Goal: Task Accomplishment & Management: Use online tool/utility

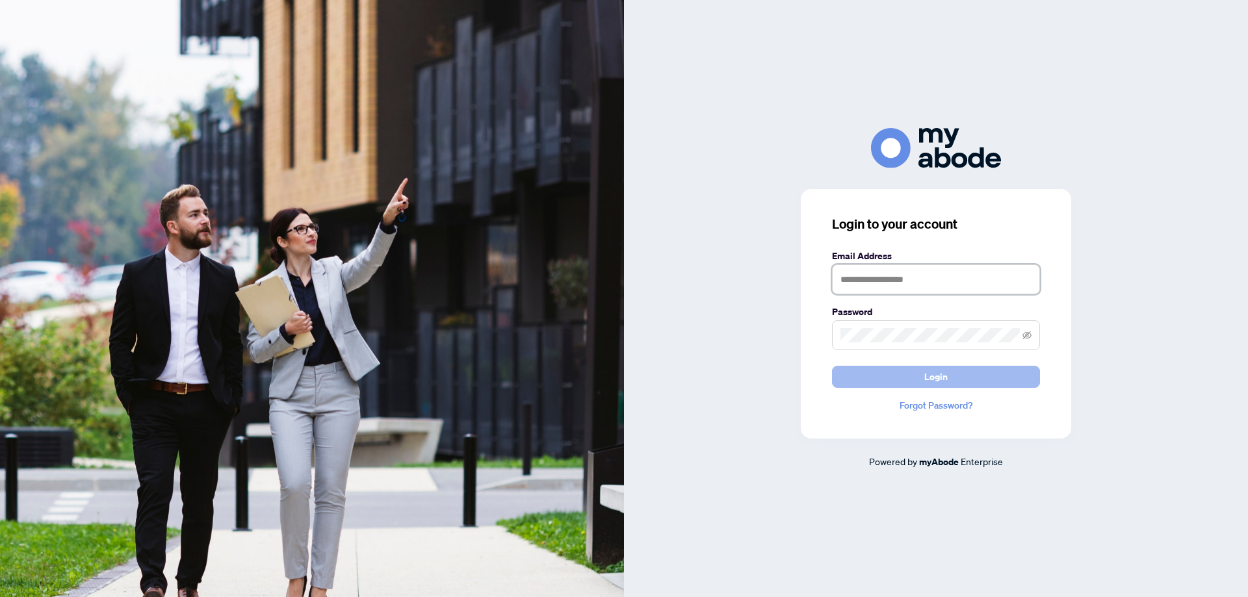
type input "**********"
click at [936, 375] on span "Login" at bounding box center [936, 377] width 23 height 21
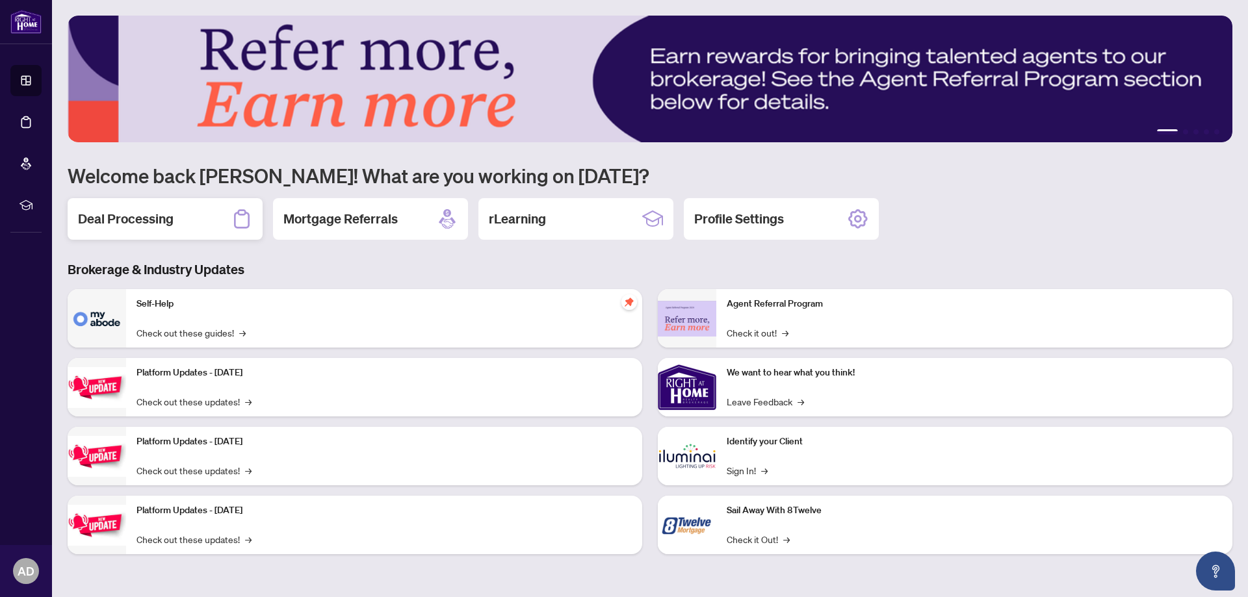
click at [145, 222] on h2 "Deal Processing" at bounding box center [126, 219] width 96 height 18
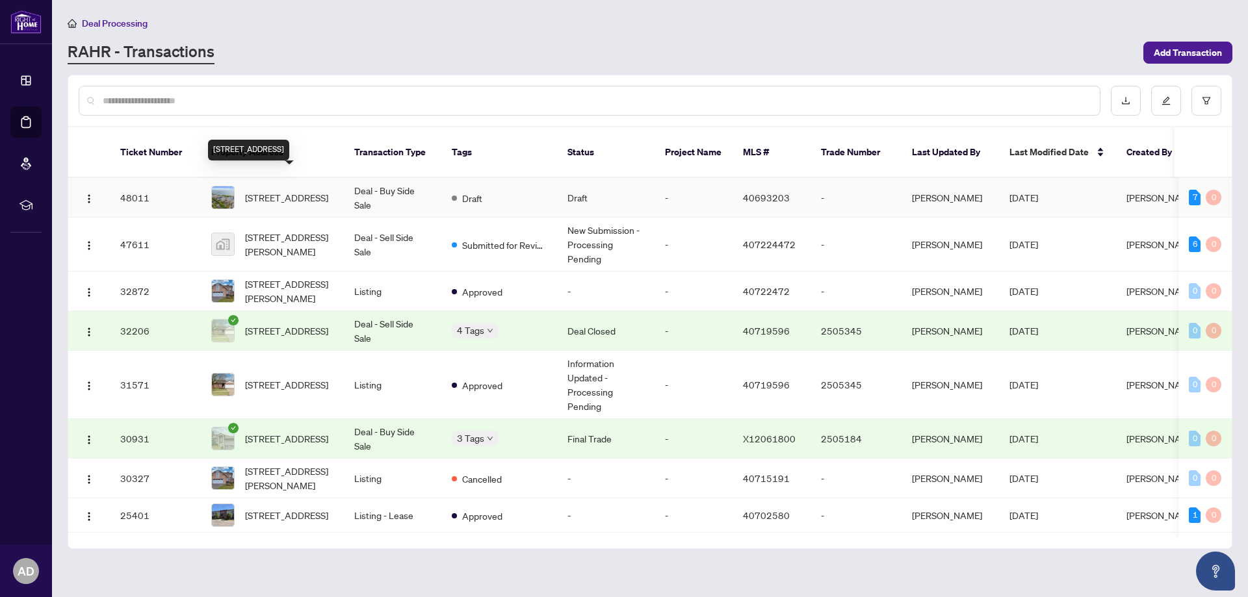
click at [302, 190] on span "[STREET_ADDRESS]" at bounding box center [286, 197] width 83 height 14
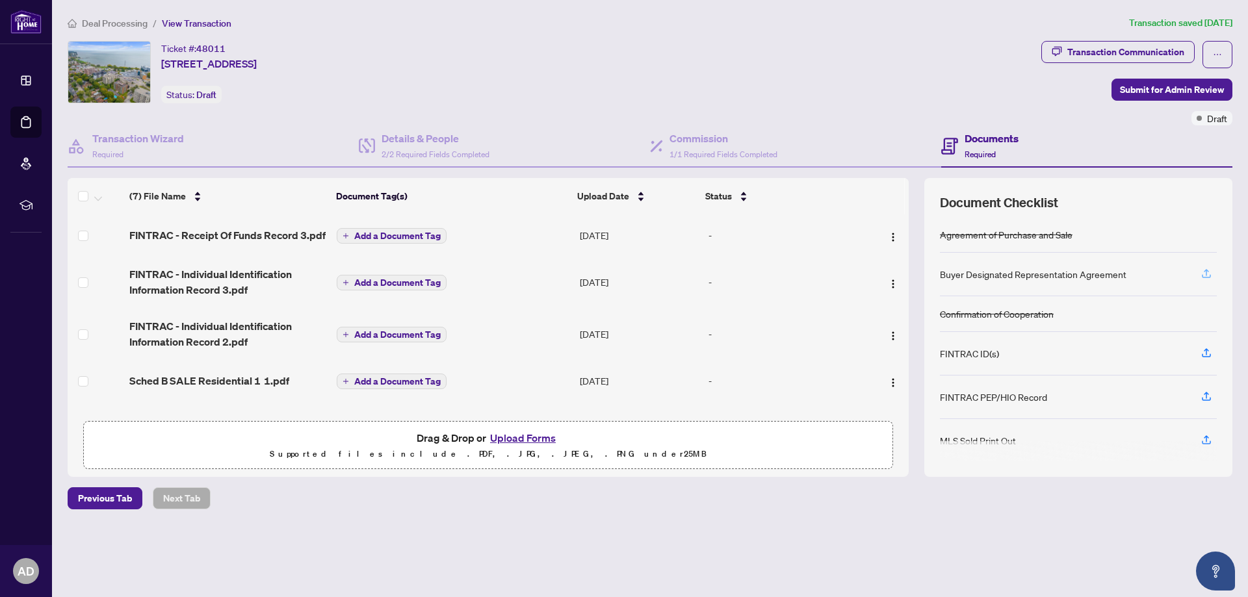
click at [1207, 272] on icon "button" at bounding box center [1207, 274] width 12 height 12
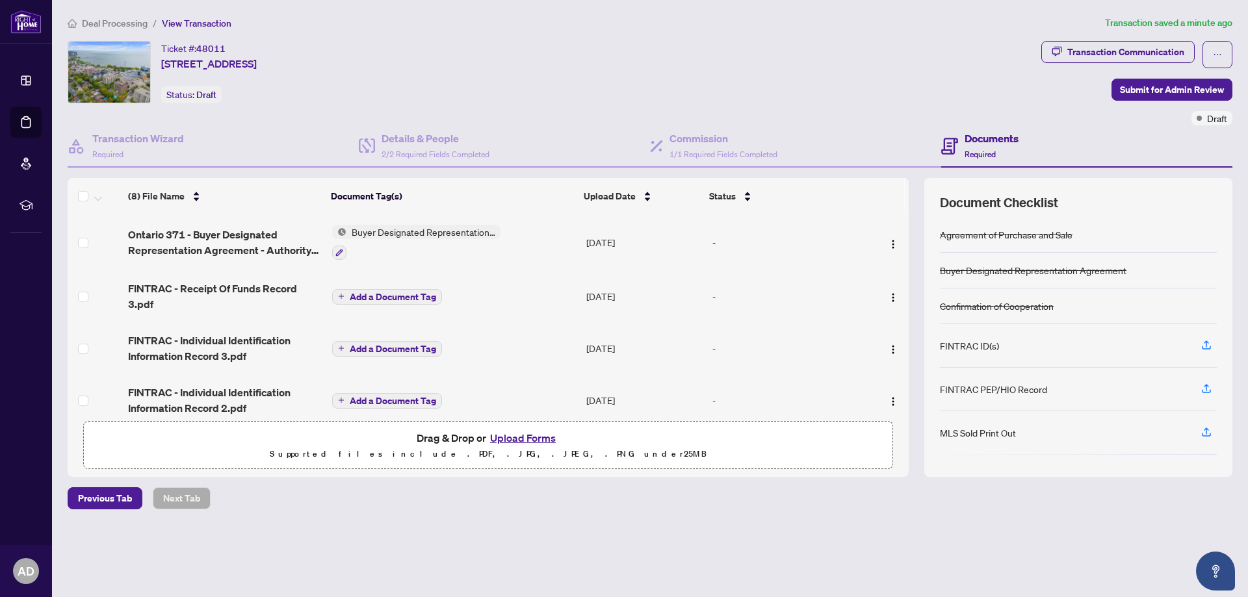
click at [527, 438] on button "Upload Forms" at bounding box center [522, 438] width 73 height 17
